Goal: Information Seeking & Learning: Learn about a topic

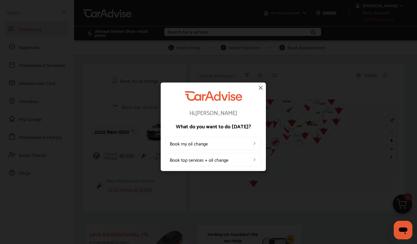
click at [259, 87] on img at bounding box center [260, 87] width 7 height 7
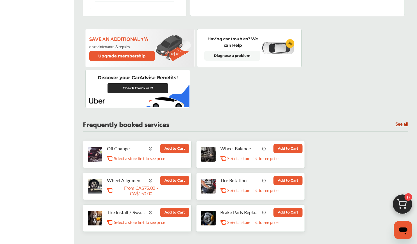
scroll to position [211, 0]
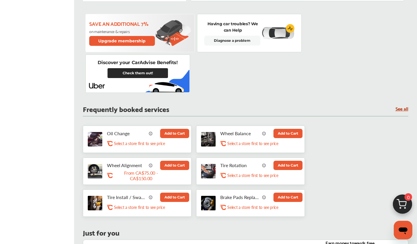
click at [151, 71] on link "Check them out!" at bounding box center [138, 73] width 60 height 10
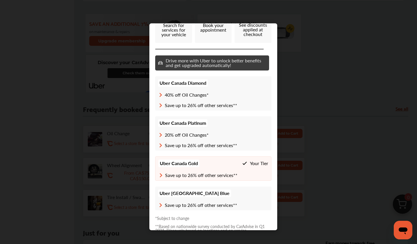
scroll to position [100, 0]
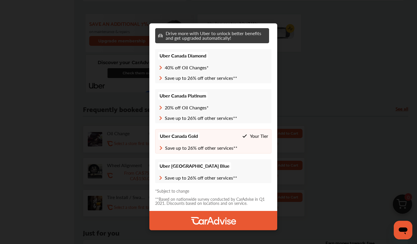
click at [173, 192] on p "*Subject to change" at bounding box center [213, 191] width 116 height 4
drag, startPoint x: 157, startPoint y: 191, endPoint x: 194, endPoint y: 191, distance: 36.9
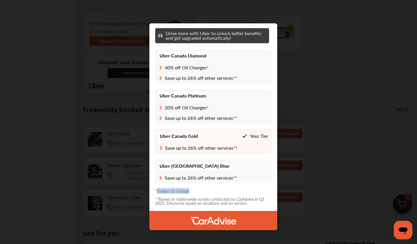
click at [194, 191] on p "*Subject to change" at bounding box center [213, 191] width 116 height 4
copy p "Subject to change"
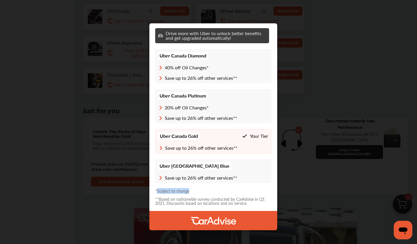
scroll to position [334, 0]
click at [301, 86] on div "Membership Benefits 1 Search for services for your vehicle 2 Book your appointm…" at bounding box center [213, 127] width 426 height 254
click at [307, 67] on div "Membership Benefits 1 Search for services for your vehicle 2 Book your appointm…" at bounding box center [213, 127] width 426 height 254
click at [309, 68] on div "Membership Benefits 1 Search for services for your vehicle 2 Book your appointm…" at bounding box center [213, 127] width 426 height 254
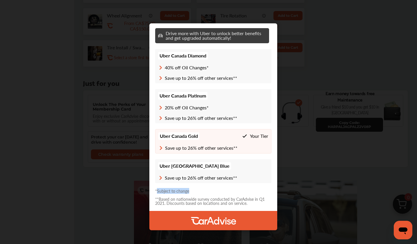
scroll to position [358, 0]
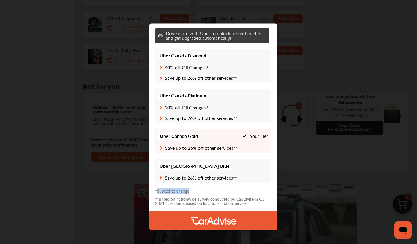
click at [328, 65] on div "Membership Benefits 1 Search for services for your vehicle 2 Book your appointm…" at bounding box center [213, 127] width 426 height 254
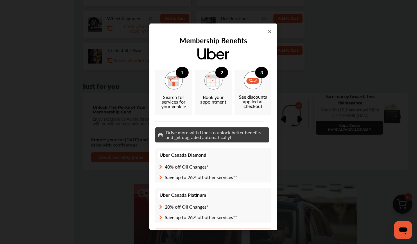
click at [269, 31] on icon at bounding box center [269, 31] width 3 height 5
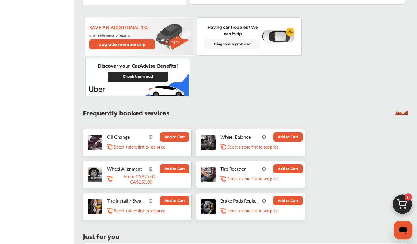
scroll to position [187, 0]
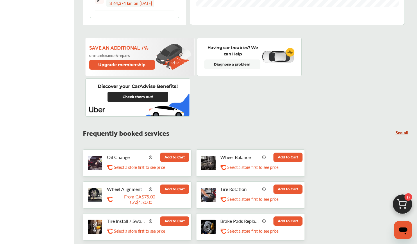
click at [146, 99] on link "Check them out!" at bounding box center [138, 97] width 60 height 10
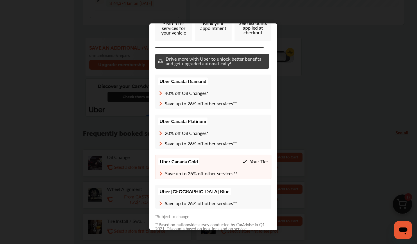
scroll to position [100, 0]
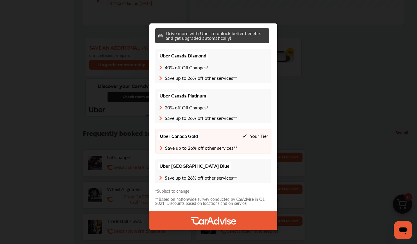
click at [350, 75] on div "Membership Benefits 1 Search for services for your vehicle 2 Book your appointm…" at bounding box center [213, 127] width 426 height 254
drag, startPoint x: 206, startPoint y: 105, endPoint x: 210, endPoint y: 105, distance: 3.8
click at [210, 105] on p "20% off Oil Changes*" at bounding box center [213, 107] width 110 height 5
drag, startPoint x: 233, startPoint y: 115, endPoint x: 237, endPoint y: 115, distance: 4.7
click at [237, 116] on p "Save up to 26% off other services**" at bounding box center [213, 118] width 110 height 5
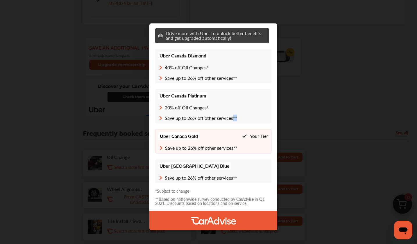
click at [234, 117] on p "Save up to 26% off other services**" at bounding box center [213, 118] width 110 height 5
drag, startPoint x: 233, startPoint y: 117, endPoint x: 239, endPoint y: 117, distance: 6.1
click at [239, 117] on p "Save up to 26% off other services**" at bounding box center [213, 118] width 110 height 5
click at [208, 65] on p "40% off Oil Changes*" at bounding box center [213, 67] width 110 height 5
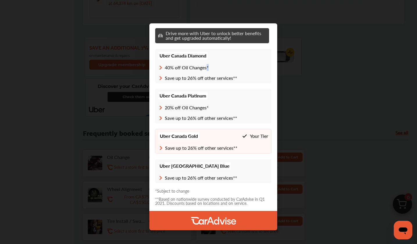
click at [207, 65] on p "40% off Oil Changes*" at bounding box center [213, 67] width 110 height 5
drag, startPoint x: 233, startPoint y: 76, endPoint x: 237, endPoint y: 76, distance: 4.7
click at [237, 76] on p "Save up to 26% off other services**" at bounding box center [213, 78] width 110 height 5
